Goal: Transaction & Acquisition: Purchase product/service

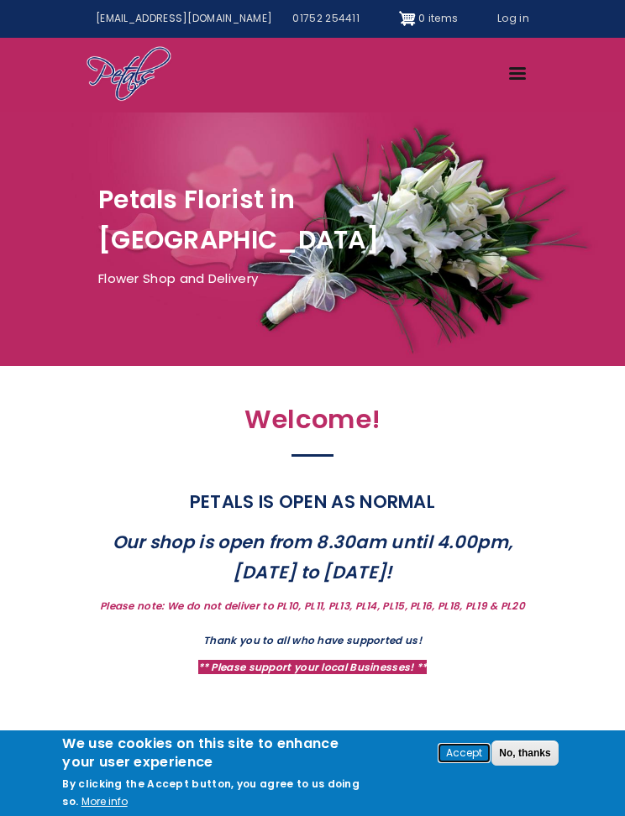
click at [457, 753] on button "Accept" at bounding box center [464, 754] width 50 height 18
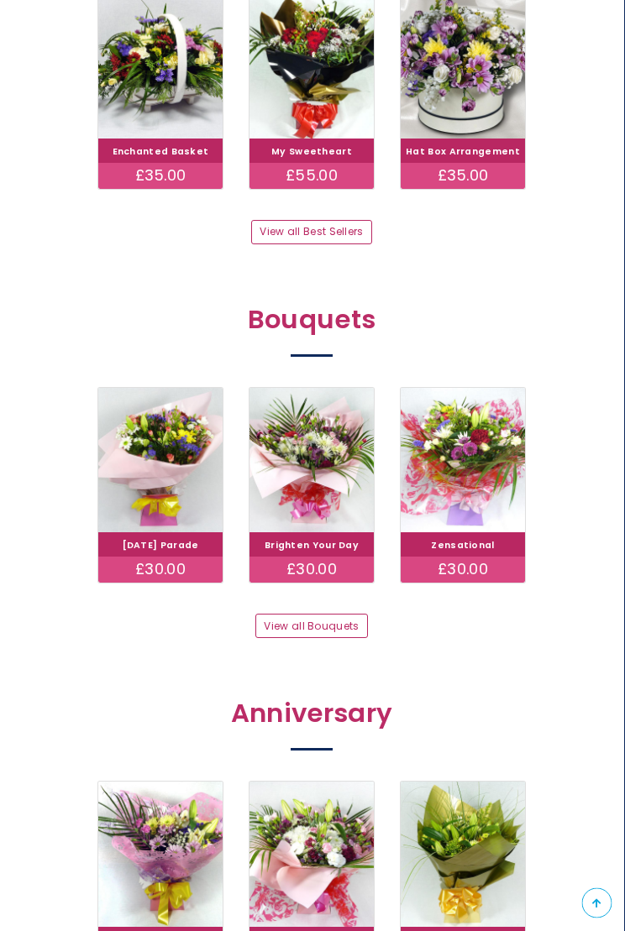
scroll to position [913, 0]
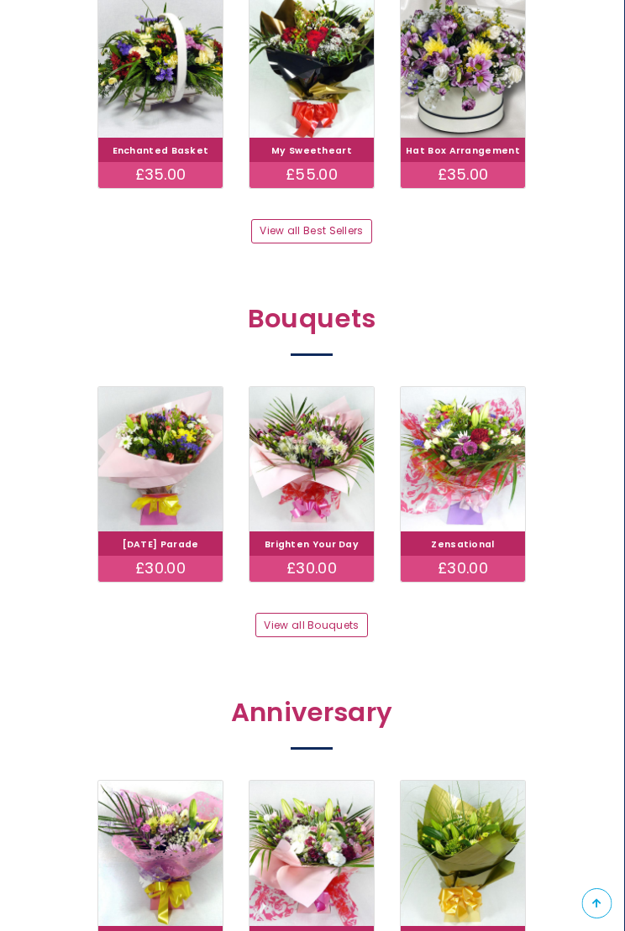
click at [327, 222] on link "View all Best Sellers" at bounding box center [312, 231] width 120 height 24
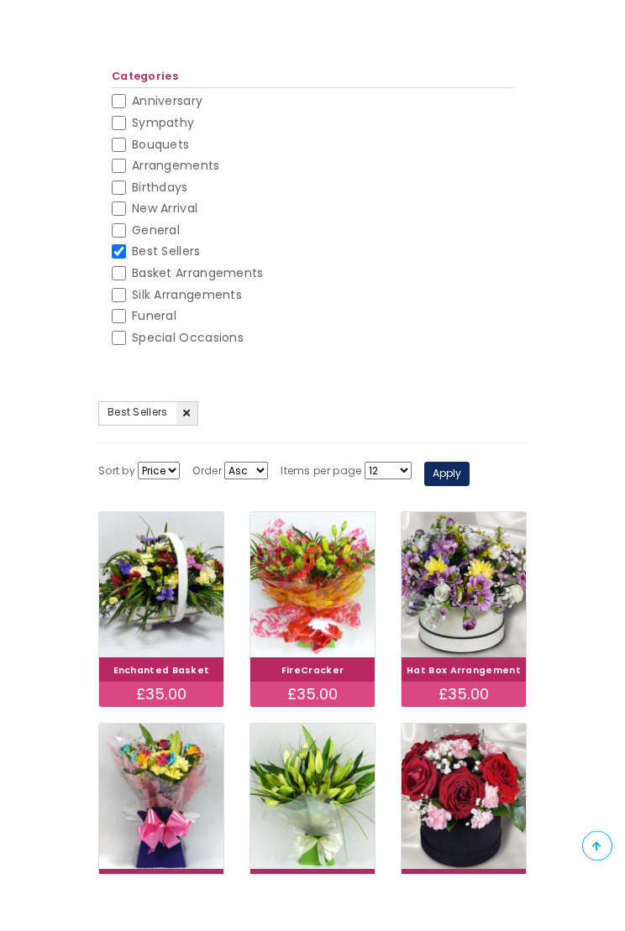
scroll to position [219, 0]
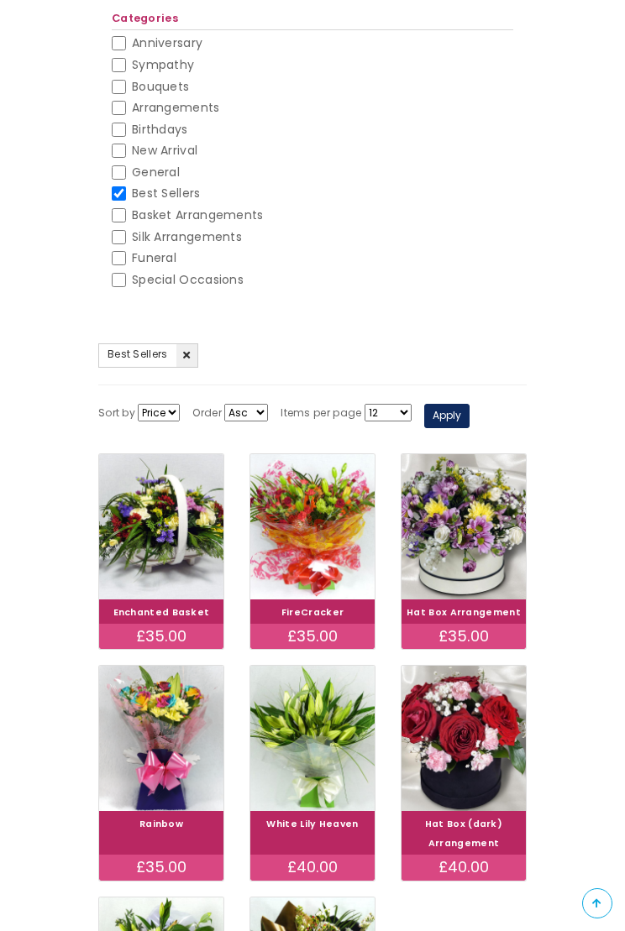
click at [124, 208] on input "Basket Arrangements" at bounding box center [119, 215] width 14 height 14
checkbox input "true"
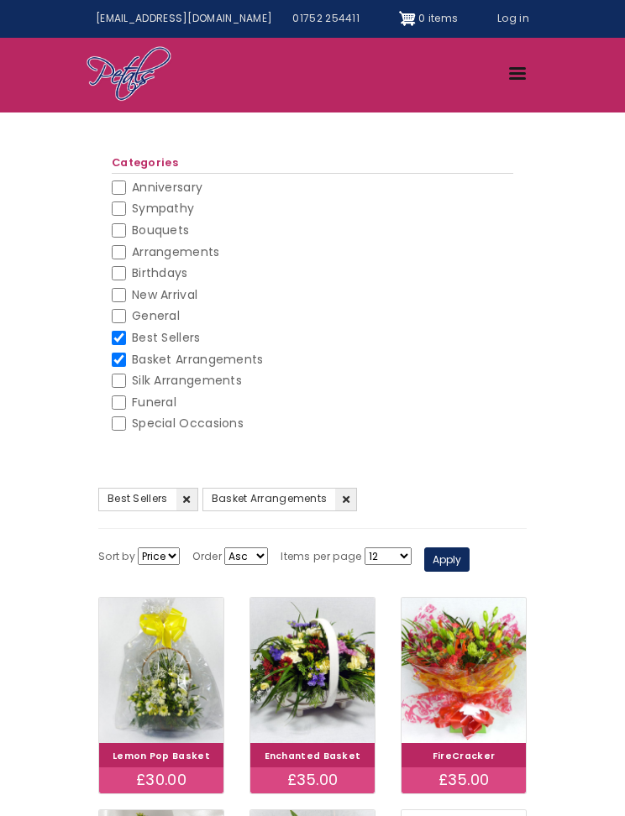
click at [133, 333] on span "Best Sellers" at bounding box center [166, 337] width 69 height 17
click at [126, 333] on input "Best Sellers" at bounding box center [119, 338] width 14 height 14
checkbox input "false"
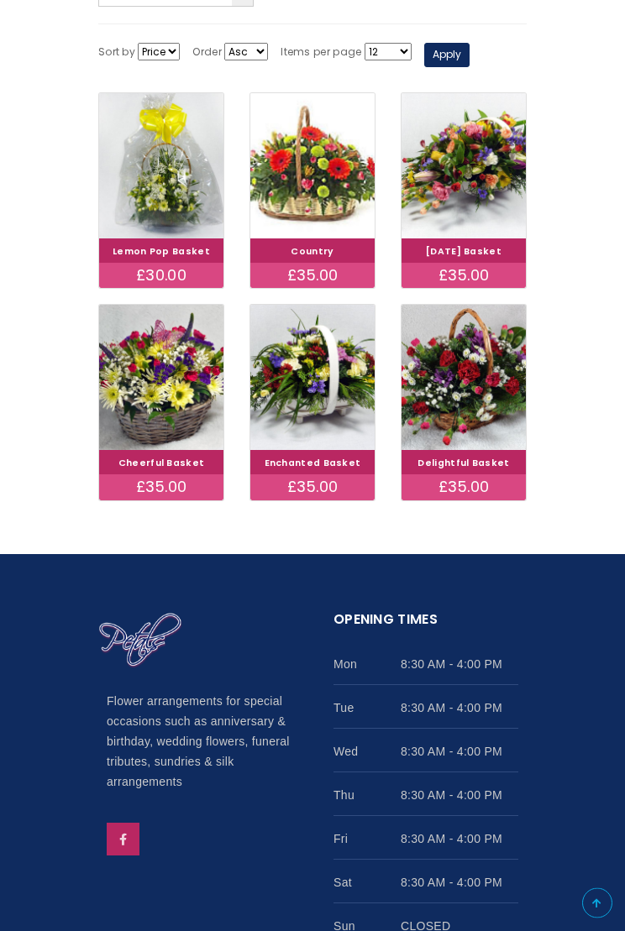
scroll to position [581, 0]
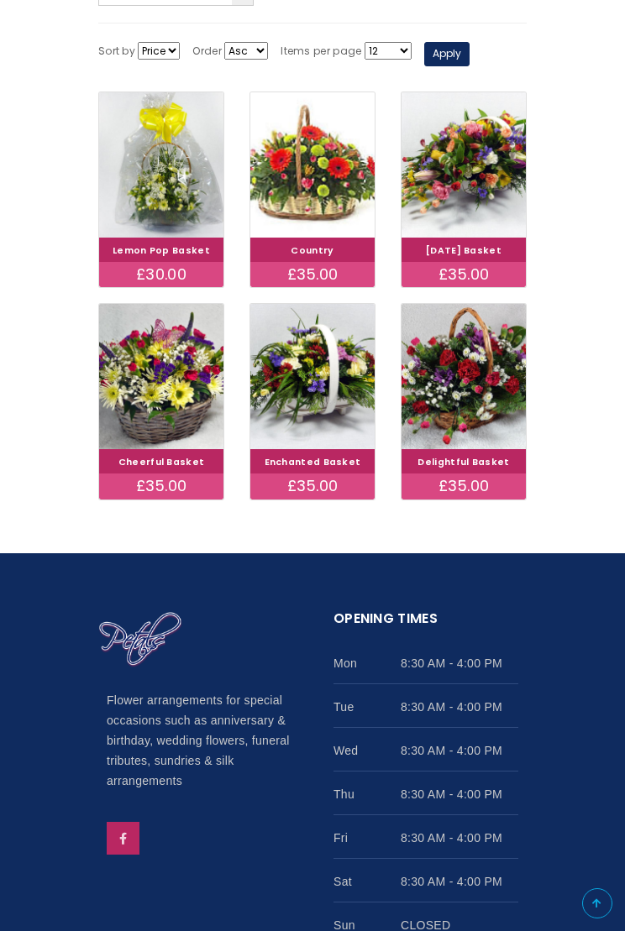
click at [470, 357] on img at bounding box center [463, 376] width 124 height 145
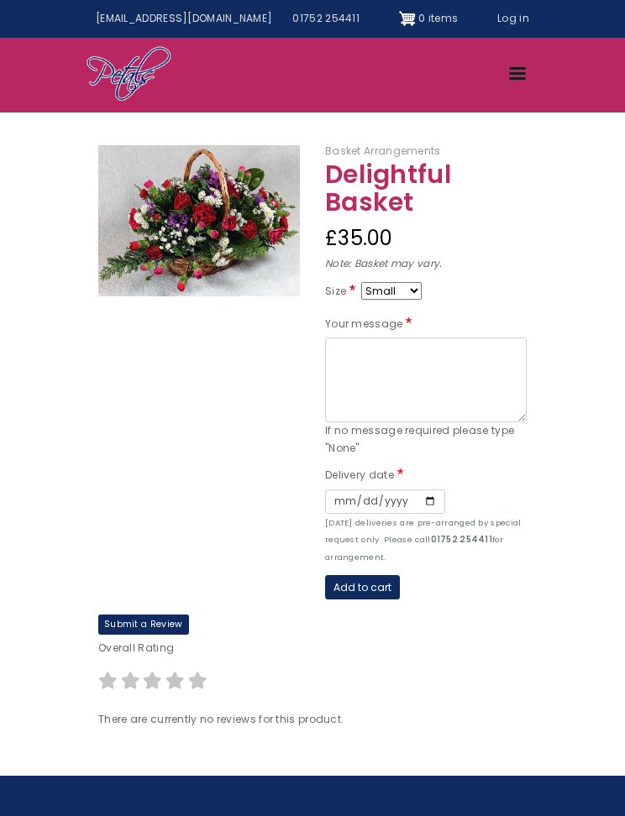
click at [401, 288] on select "Small Medium Large" at bounding box center [391, 291] width 60 height 18
select select "9"
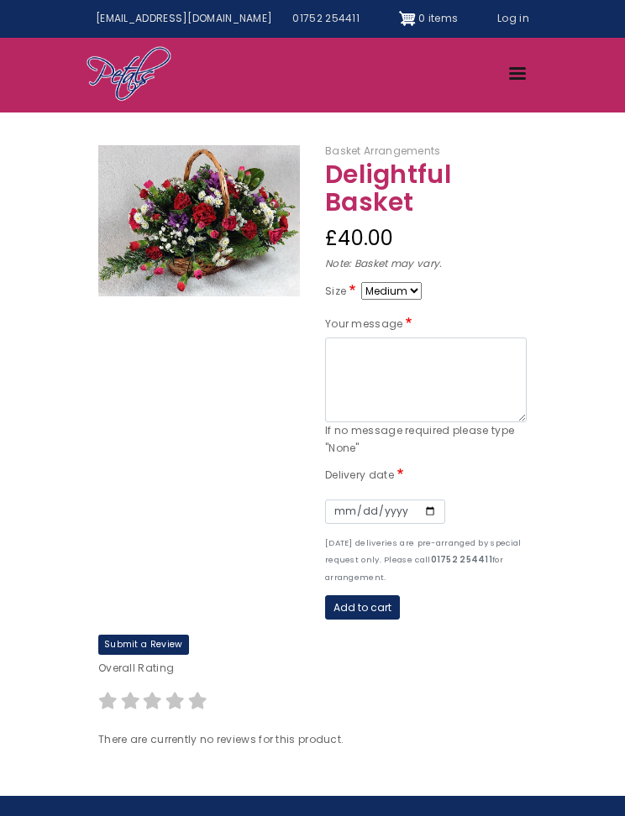
click at [405, 282] on select "Small Medium Large" at bounding box center [391, 291] width 60 height 18
select select "8"
click at [358, 352] on textarea "Your message" at bounding box center [426, 380] width 202 height 85
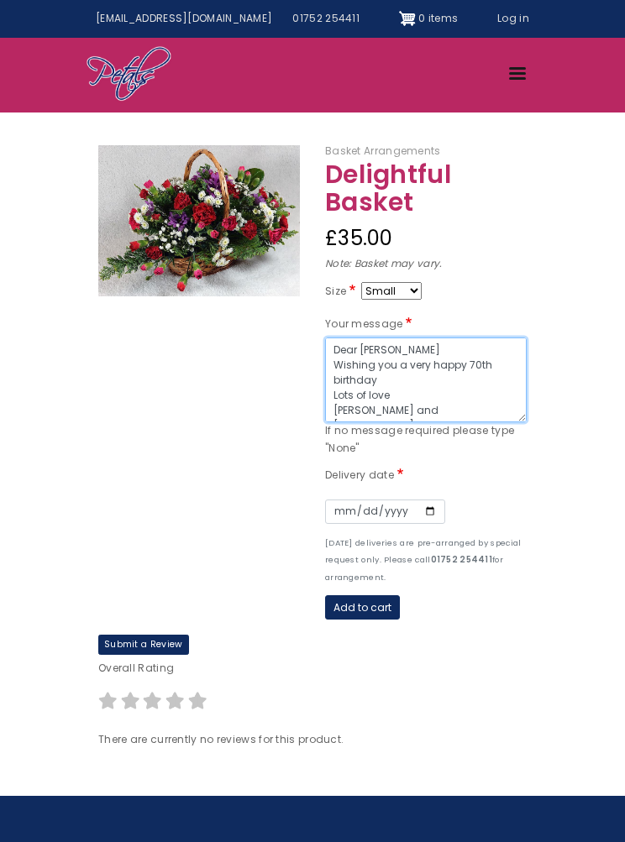
type textarea "Dear Joyce Wishing you a very happy 70th birthday Lots of love Kath and Gary"
click at [343, 495] on div "Date" at bounding box center [426, 511] width 202 height 44
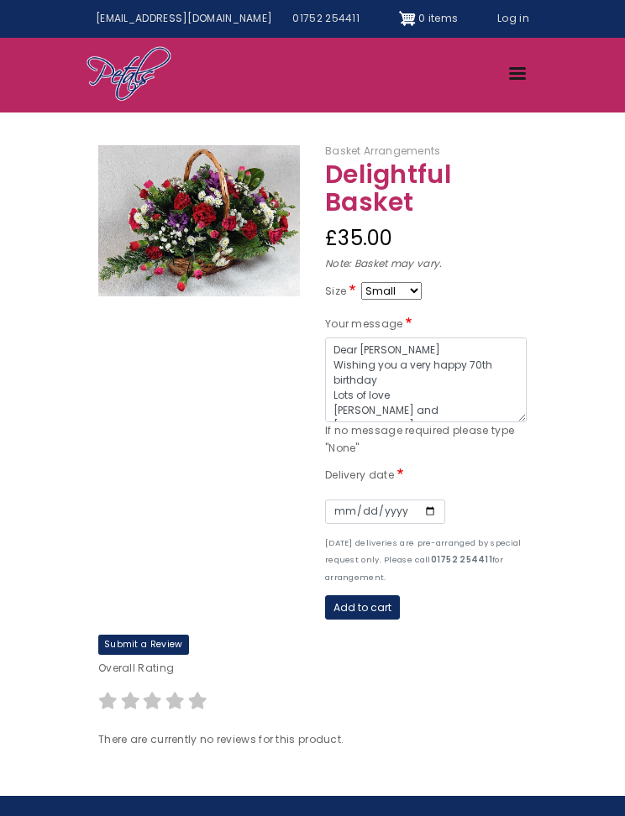
click at [387, 467] on label "Delivery date" at bounding box center [365, 476] width 81 height 18
click at [339, 510] on input "Date" at bounding box center [385, 512] width 120 height 24
type input "2025-09-05"
click at [367, 597] on button "Add to cart" at bounding box center [362, 607] width 75 height 24
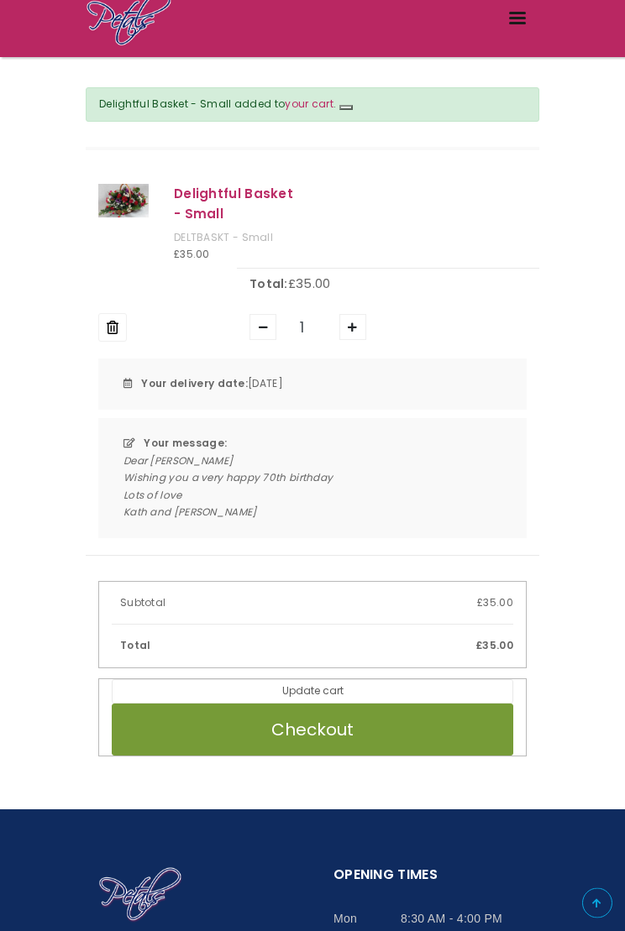
scroll to position [130, 0]
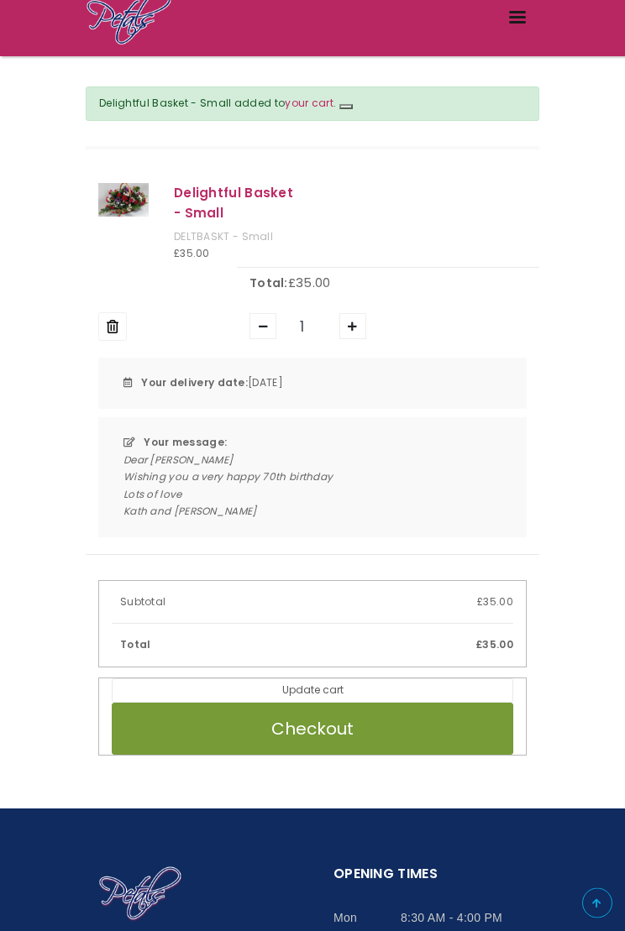
click at [345, 714] on button "Checkout" at bounding box center [312, 730] width 401 height 52
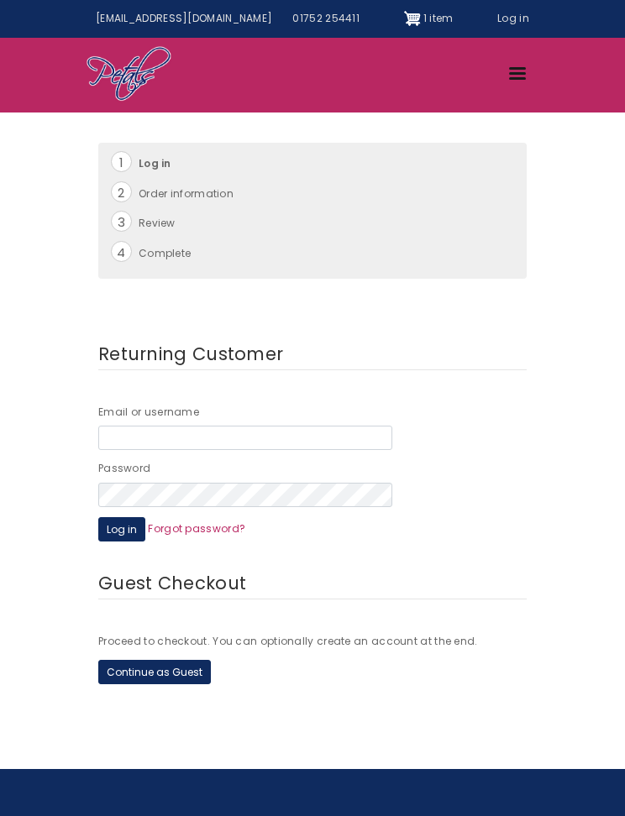
click at [167, 662] on button "Continue as Guest" at bounding box center [154, 672] width 113 height 24
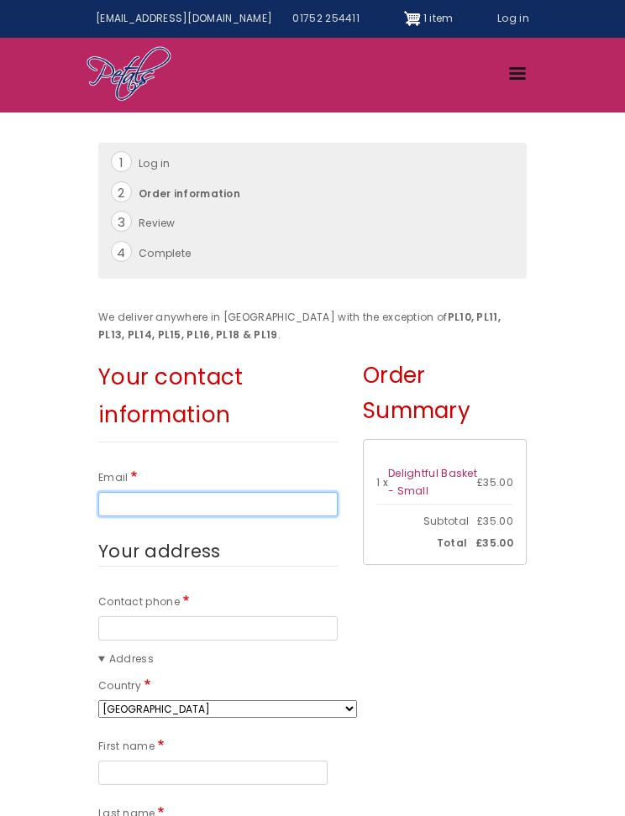
click at [133, 496] on input "Email" at bounding box center [217, 504] width 239 height 24
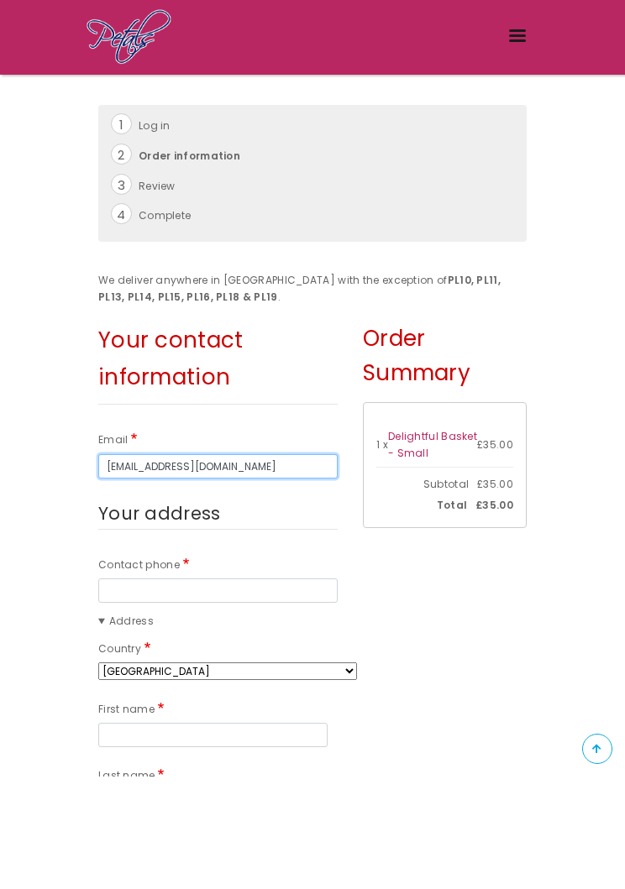
type input "[EMAIL_ADDRESS][DOMAIN_NAME]"
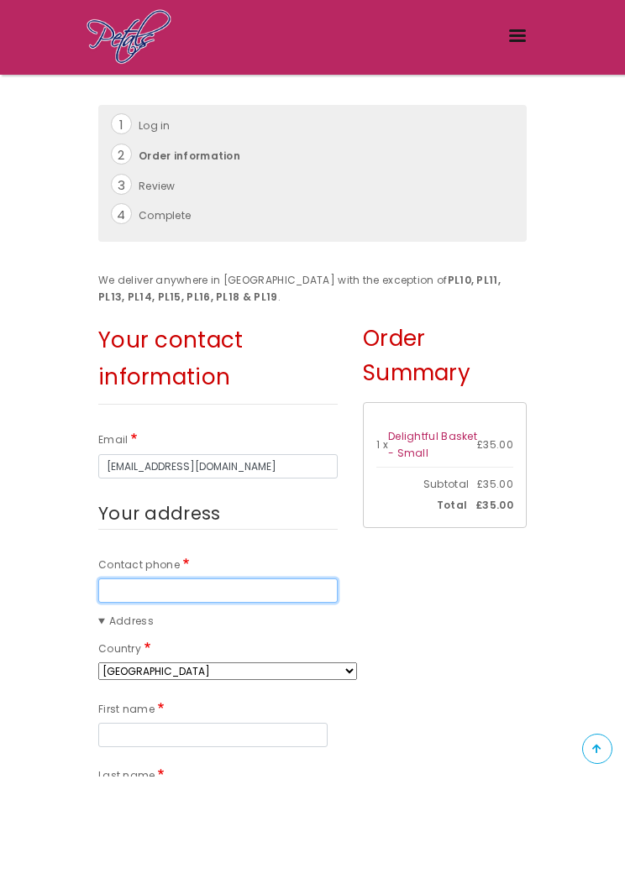
click at [135, 691] on input "Contact phone" at bounding box center [217, 703] width 239 height 24
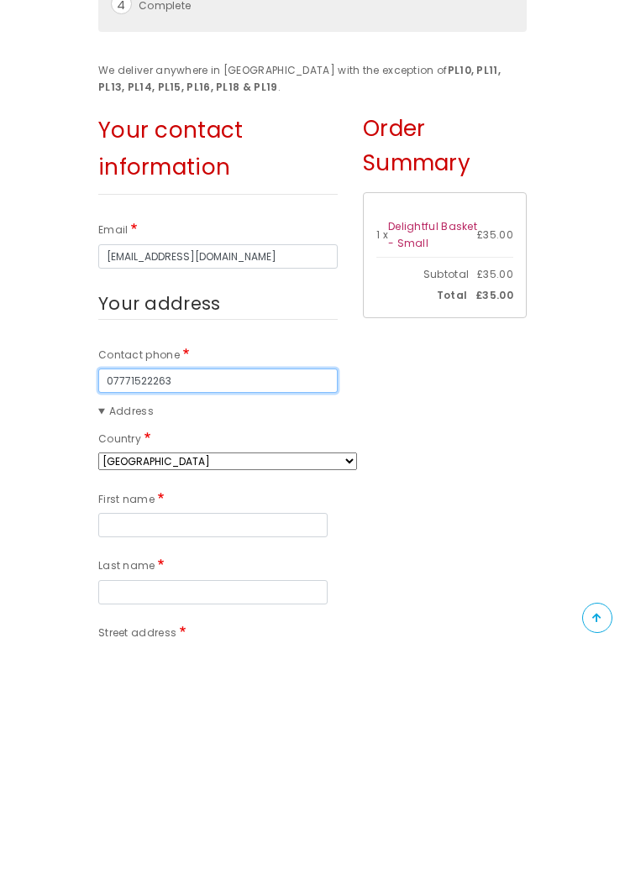
scroll to position [80, 0]
type input "07771522263"
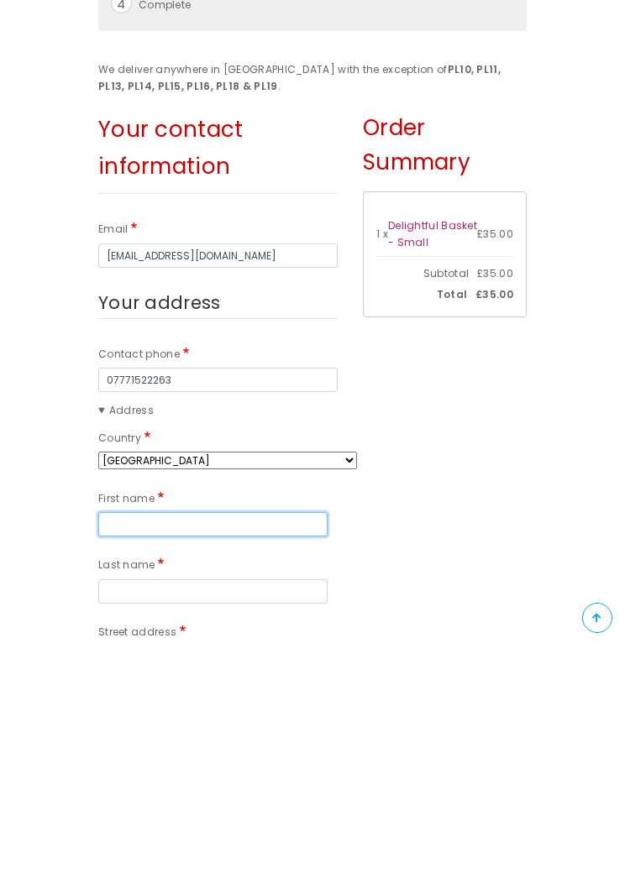
click at [130, 756] on input "First name" at bounding box center [212, 768] width 229 height 24
type input "Gareth"
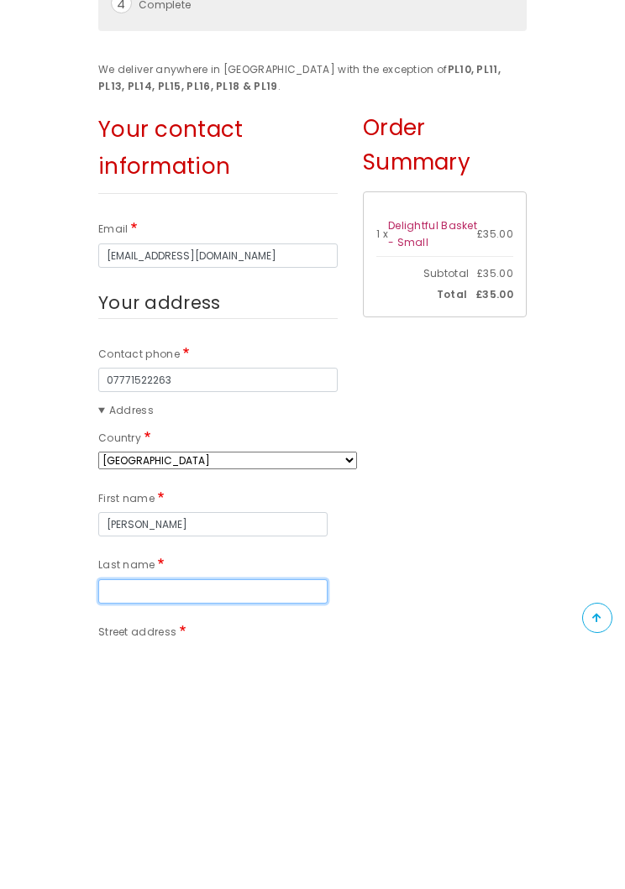
click at [134, 815] on input "Last name" at bounding box center [212, 835] width 229 height 24
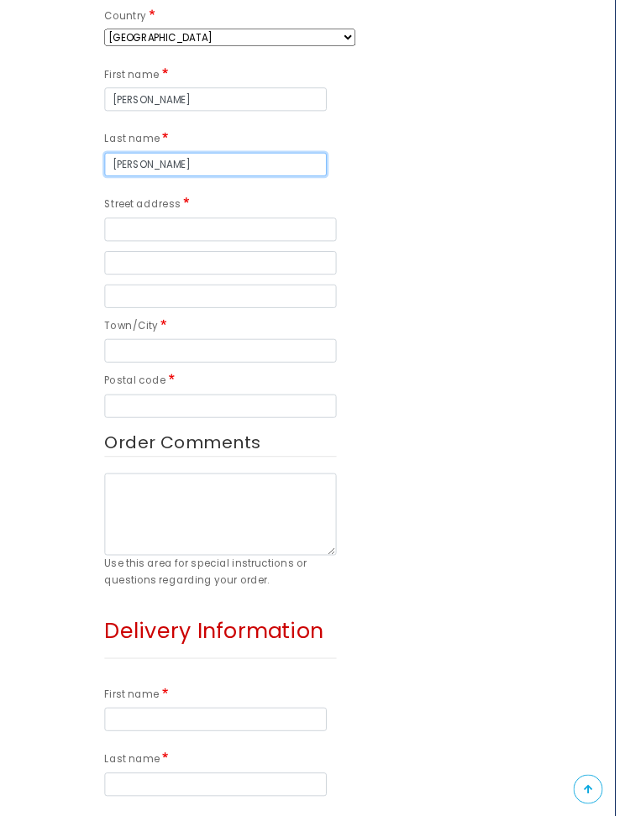
scroll to position [738, 0]
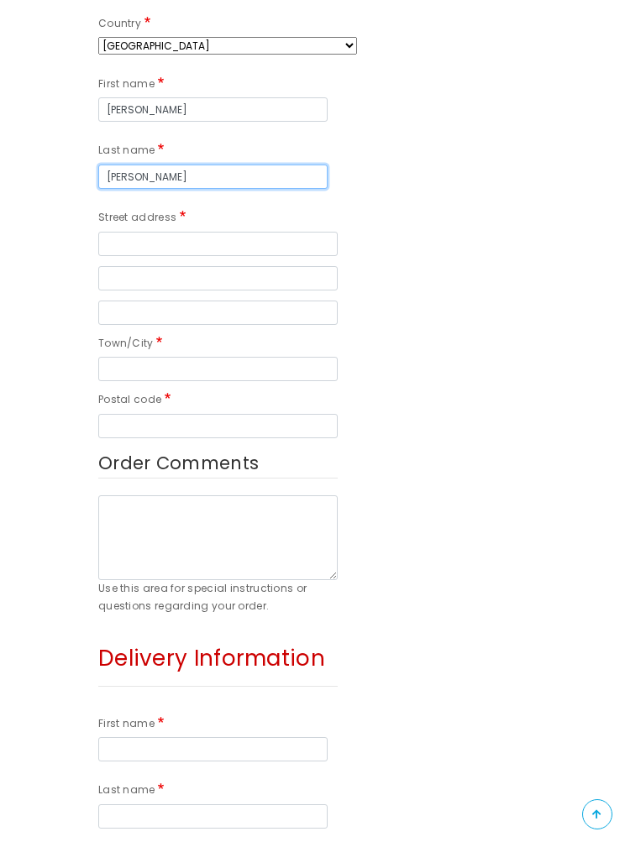
type input "Carhart"
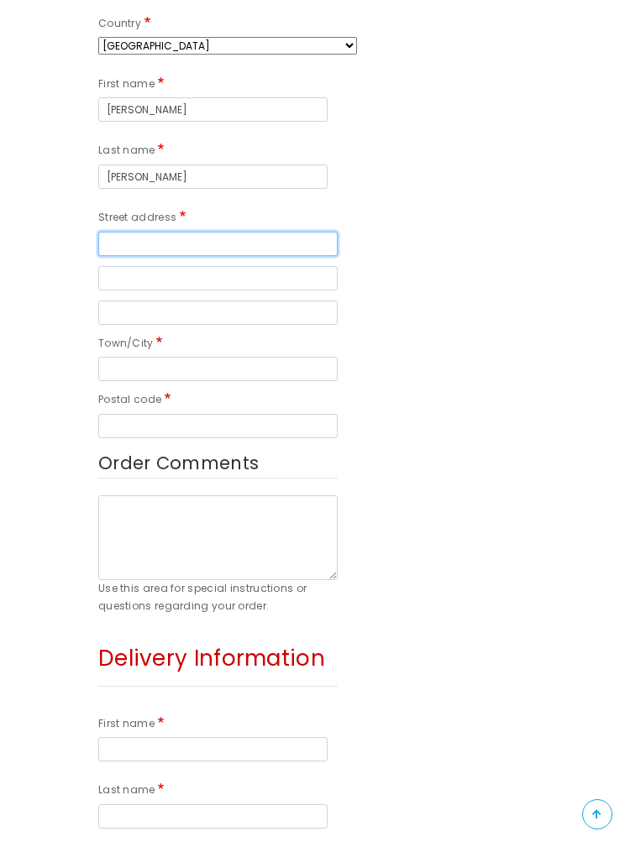
click at [131, 239] on input "Street address" at bounding box center [217, 244] width 239 height 24
type input "9 Dunstone Close"
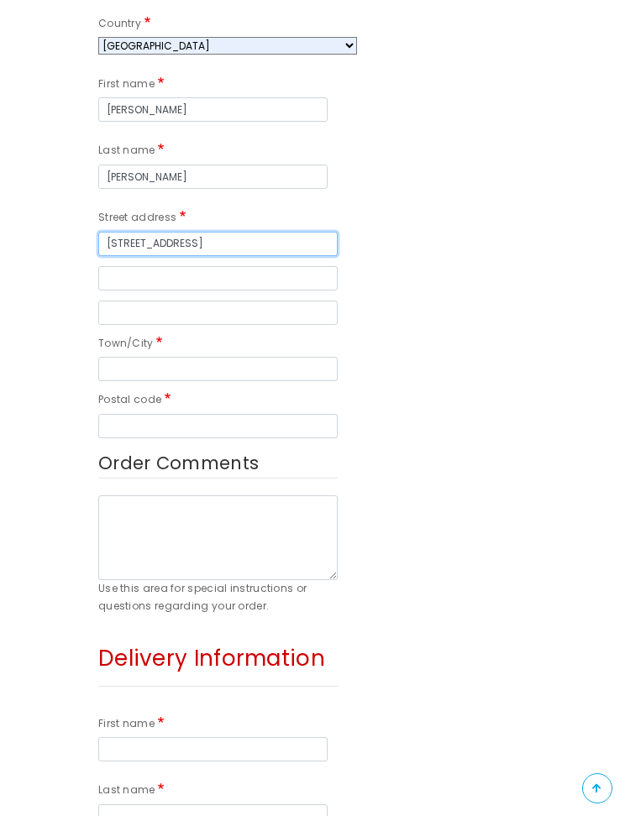
type input "Plymouth"
type input "PL9 8SG"
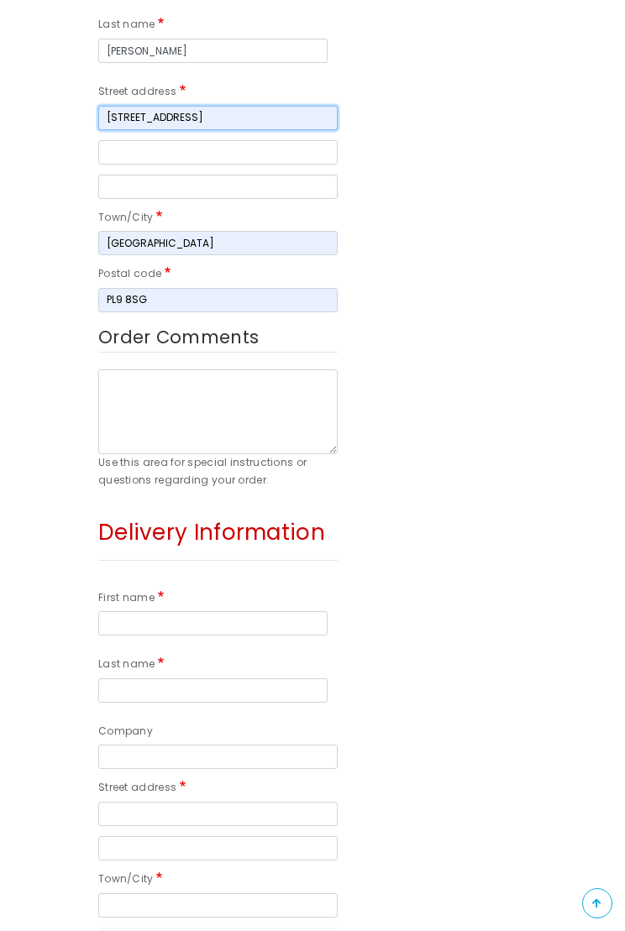
scroll to position [864, 0]
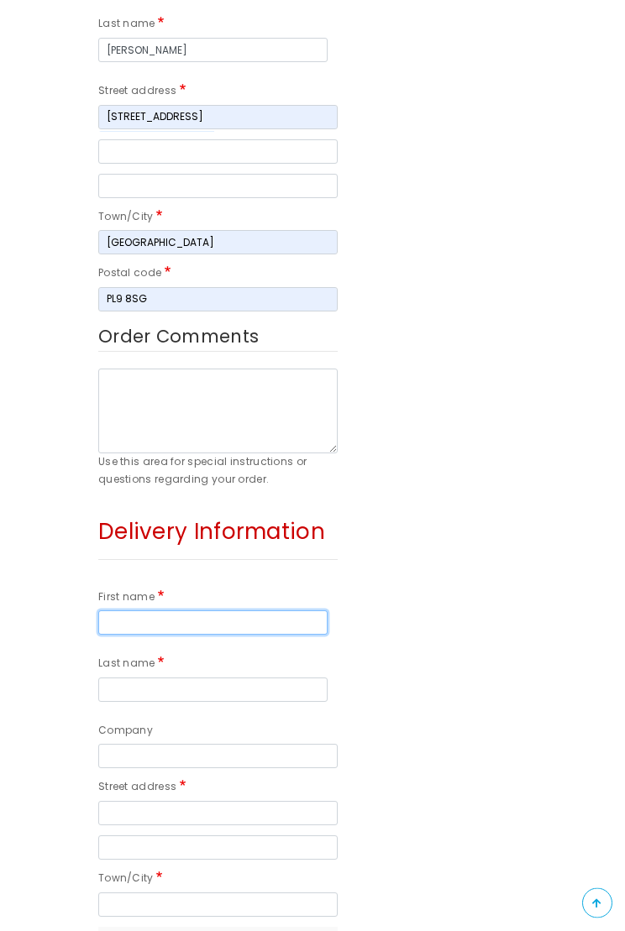
click at [131, 611] on input "First name" at bounding box center [212, 623] width 229 height 24
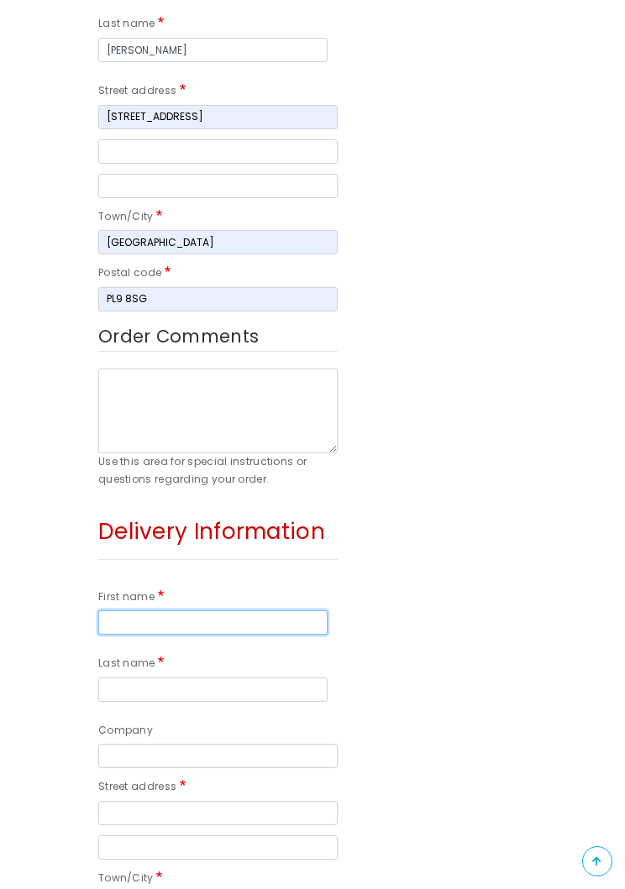
scroll to position [911, 0]
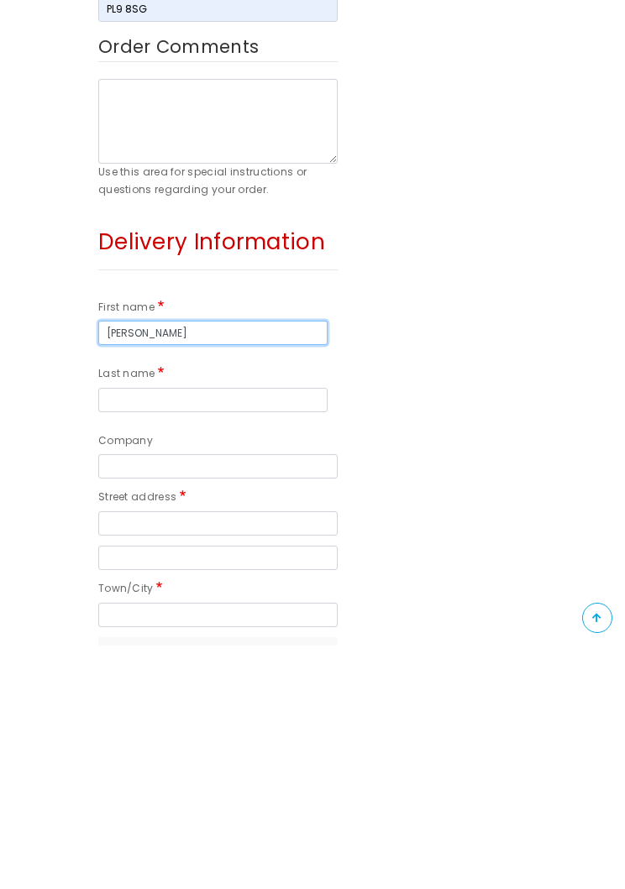
type input "Joyce"
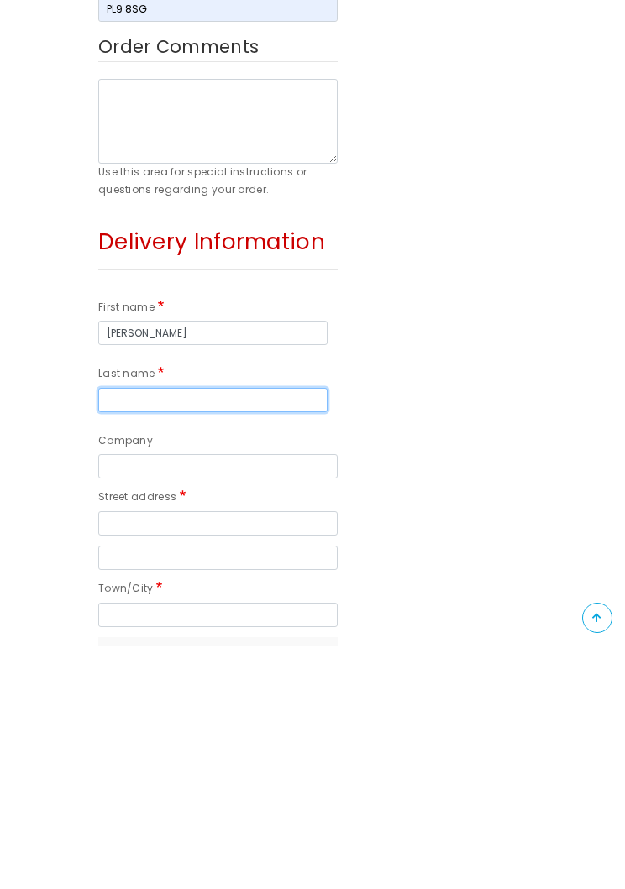
click at [136, 631] on input "Last name" at bounding box center [212, 643] width 229 height 24
type input "Hookins"
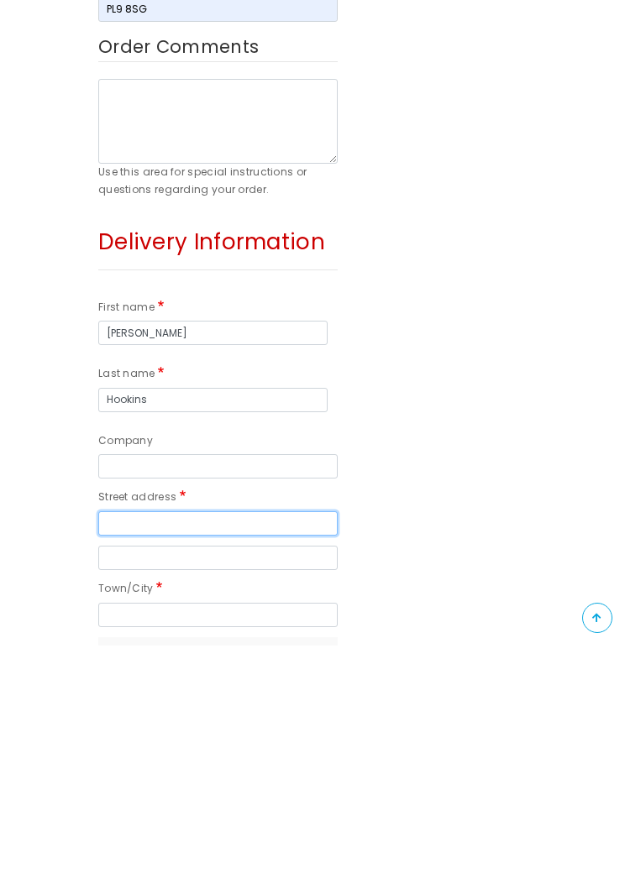
click at [139, 755] on input "Street address" at bounding box center [217, 767] width 239 height 24
type input "17 Earls Milll Road"
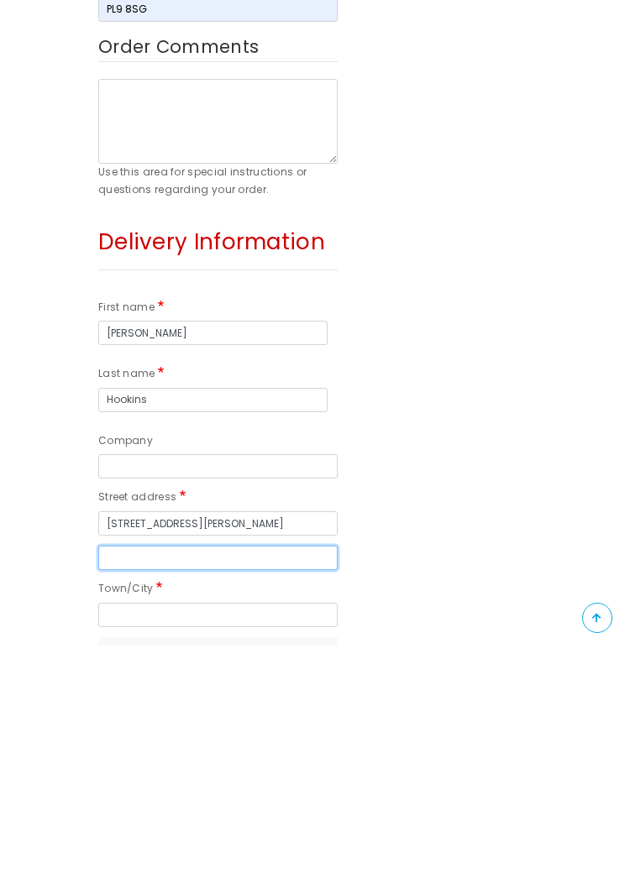
click at [134, 789] on input "Street address line 2" at bounding box center [217, 801] width 239 height 24
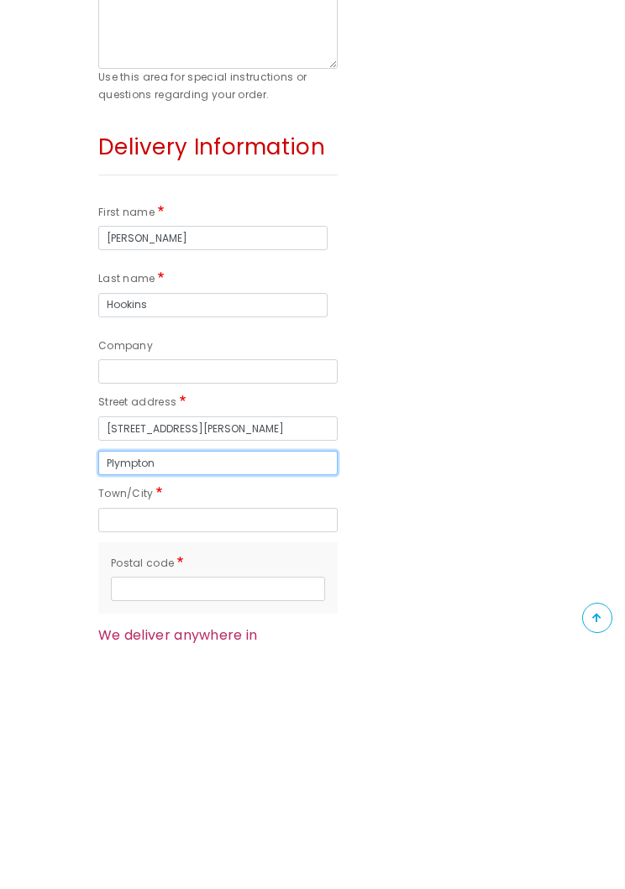
scroll to position [1019, 0]
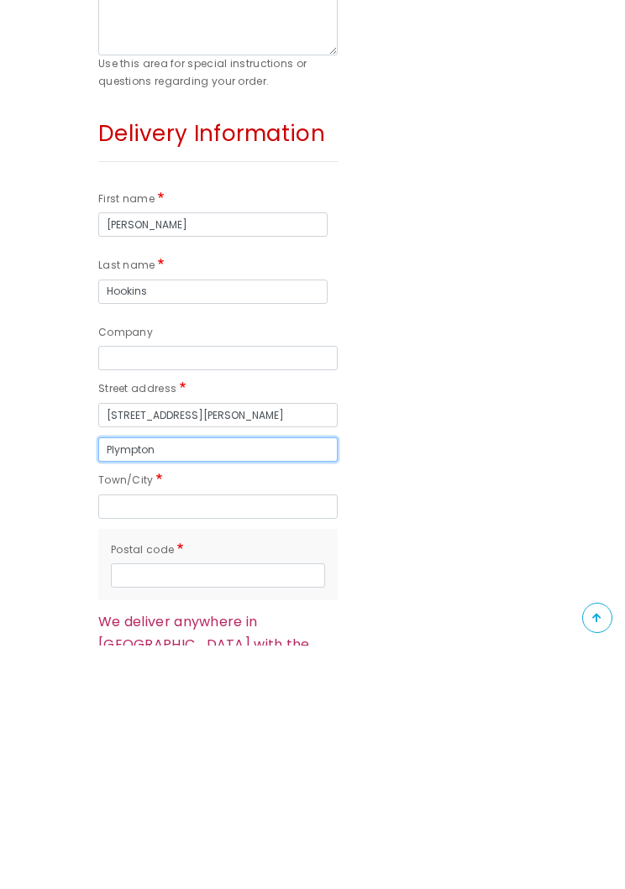
type input "Plympton"
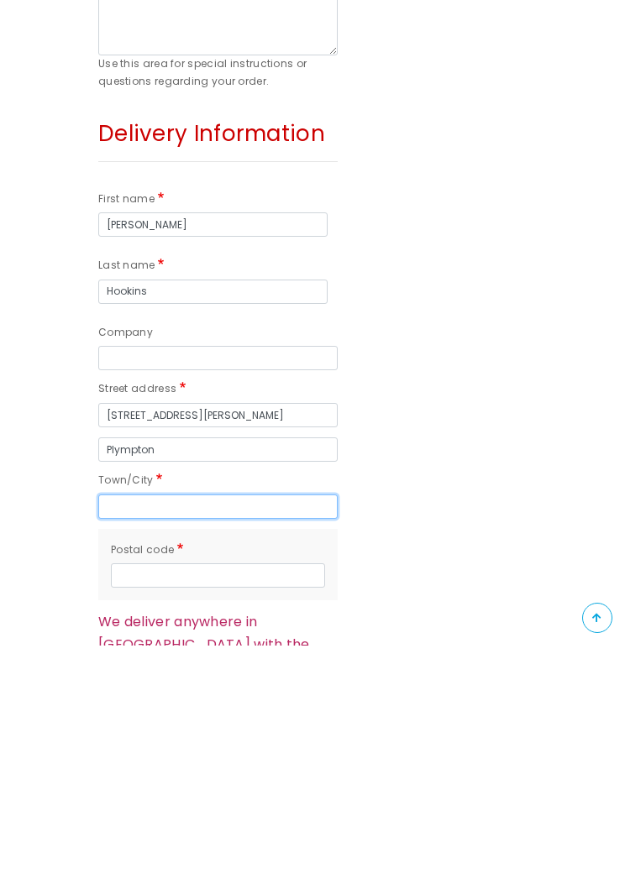
click at [125, 738] on input "Town/City" at bounding box center [217, 750] width 239 height 24
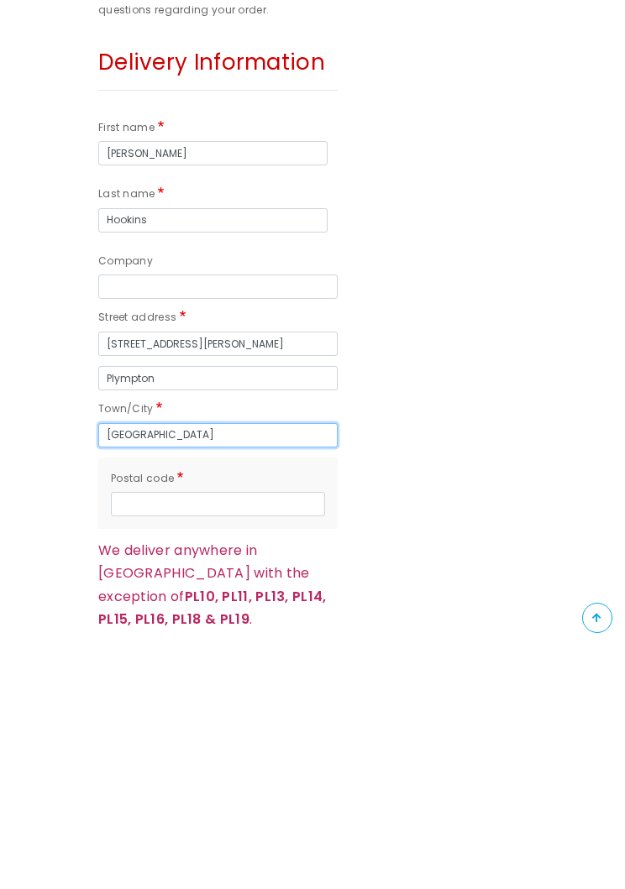
scroll to position [1099, 0]
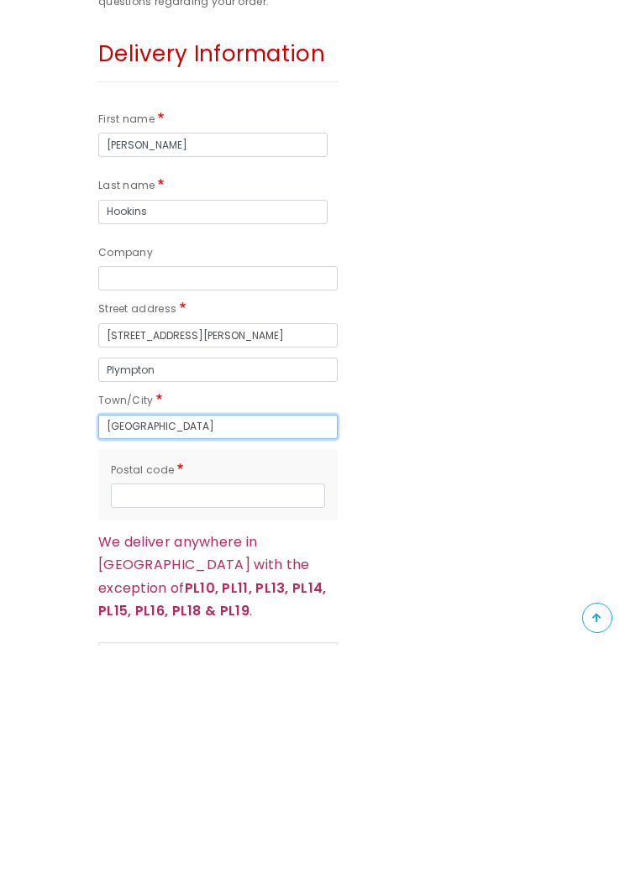
type input "Plymouth"
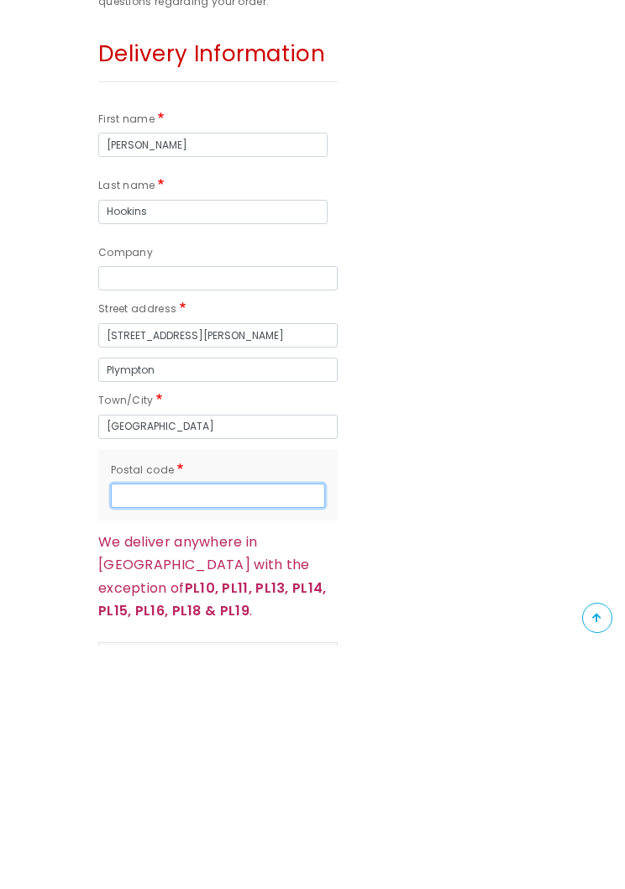
click at [149, 727] on input "Postal code" at bounding box center [218, 739] width 214 height 24
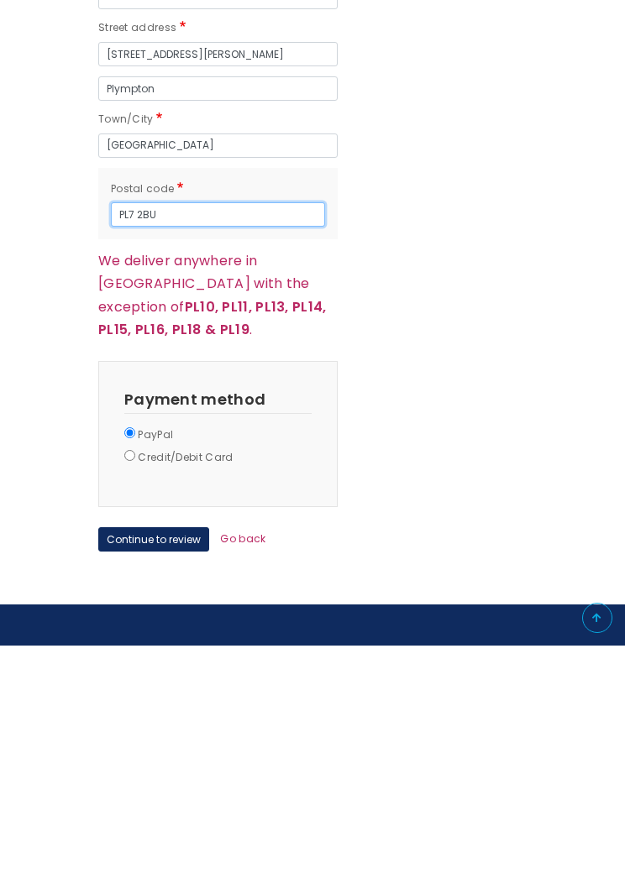
scroll to position [1383, 0]
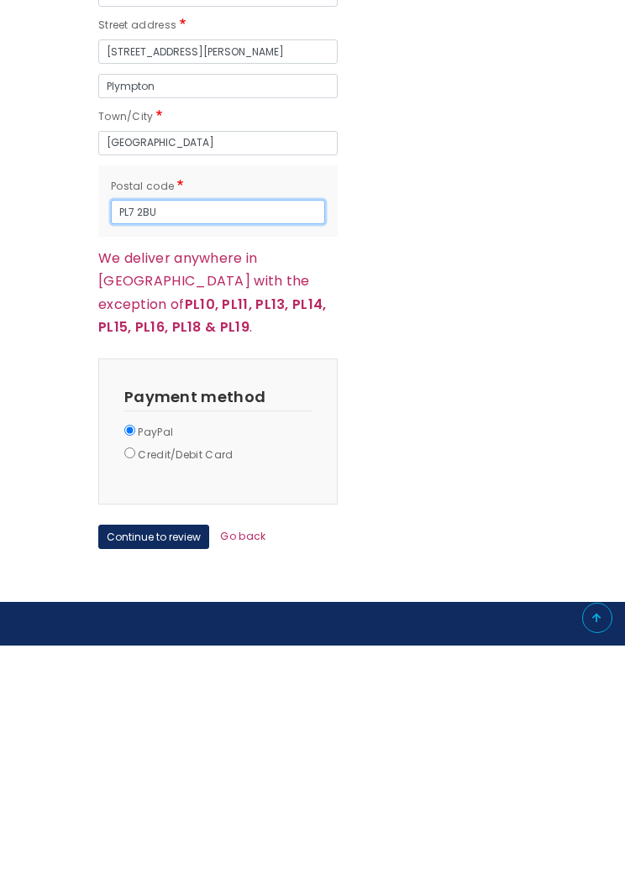
type input "PL7 2BU"
click at [165, 768] on button "Continue to review" at bounding box center [153, 780] width 111 height 24
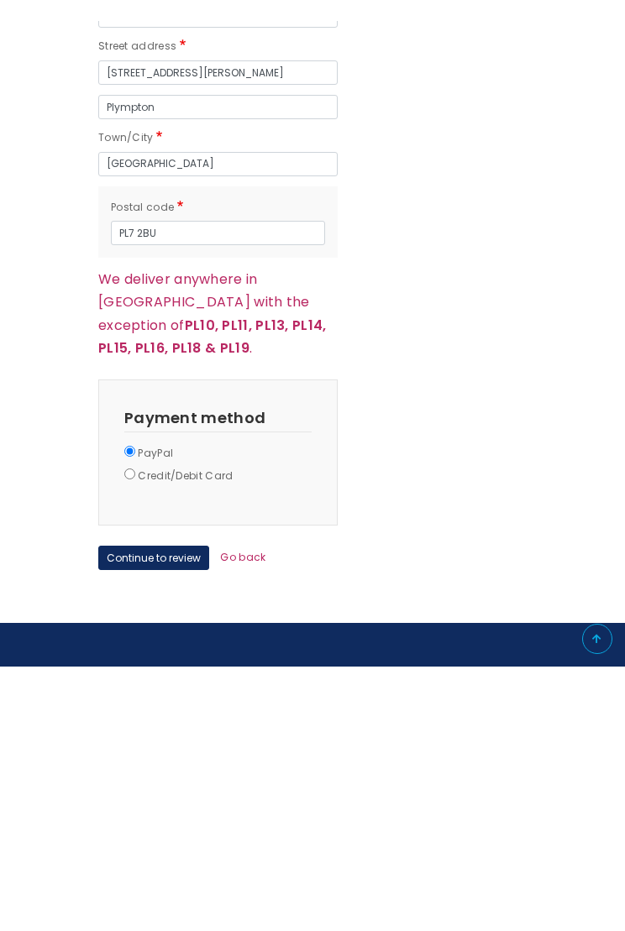
scroll to position [1627, 0]
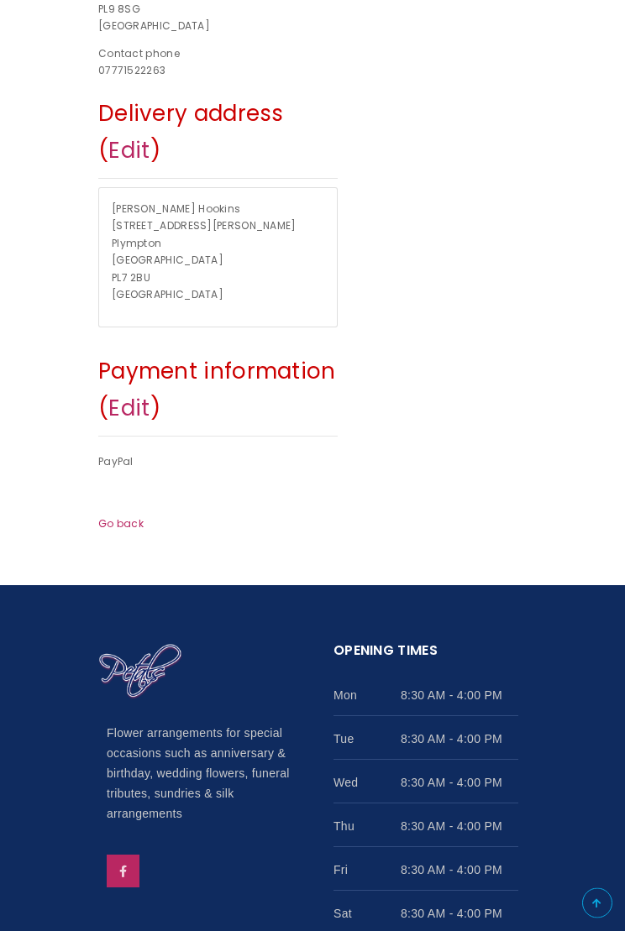
scroll to position [634, 0]
